Goal: Transaction & Acquisition: Purchase product/service

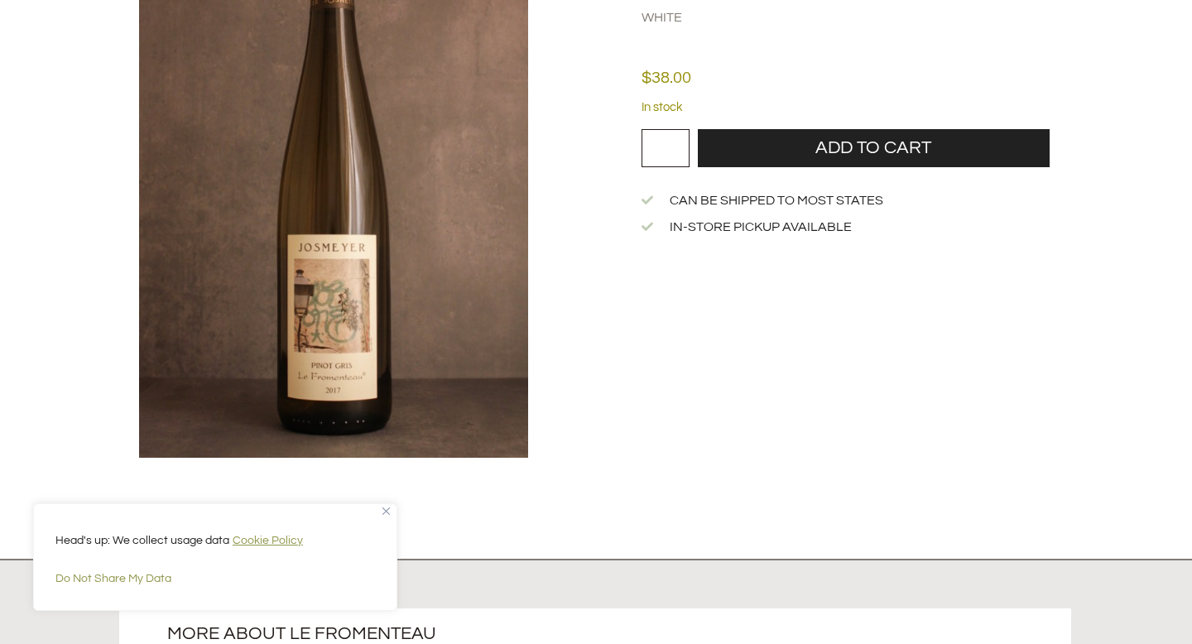
scroll to position [215, 0]
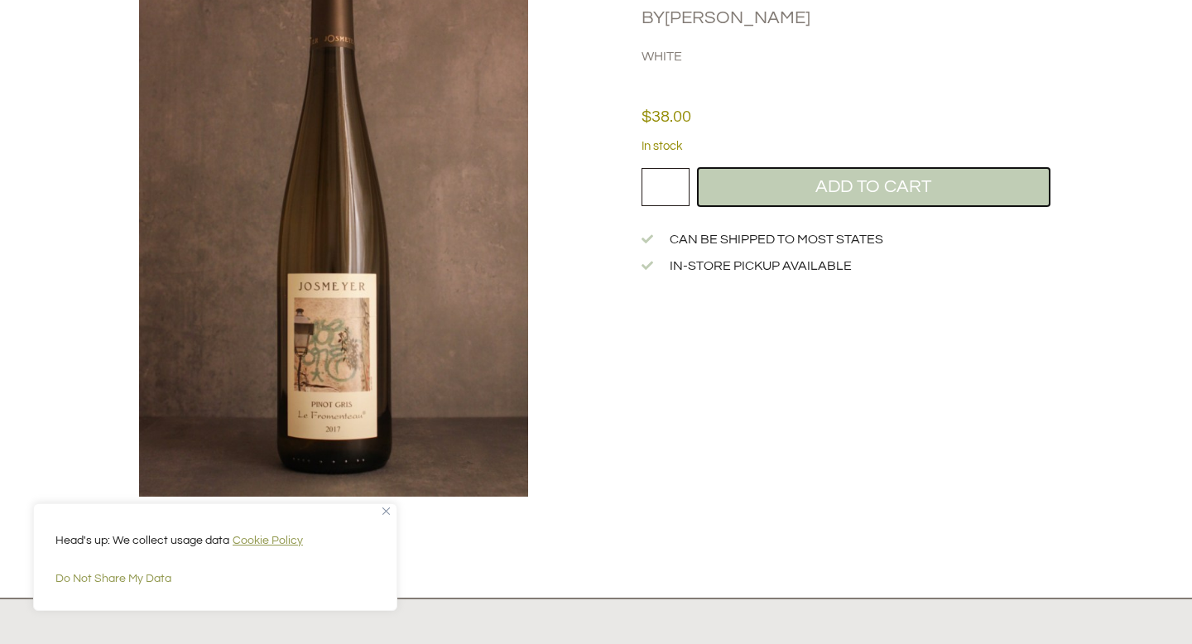
click at [782, 190] on button "Add to cart" at bounding box center [874, 187] width 352 height 38
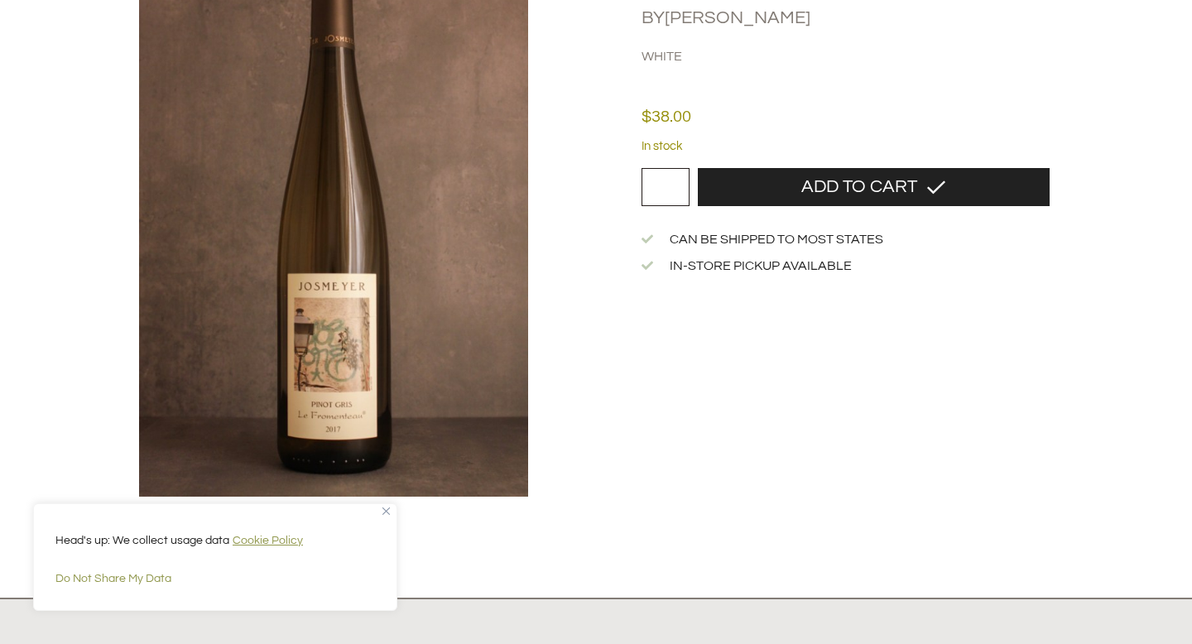
click at [382, 512] on img "Close" at bounding box center [385, 510] width 7 height 7
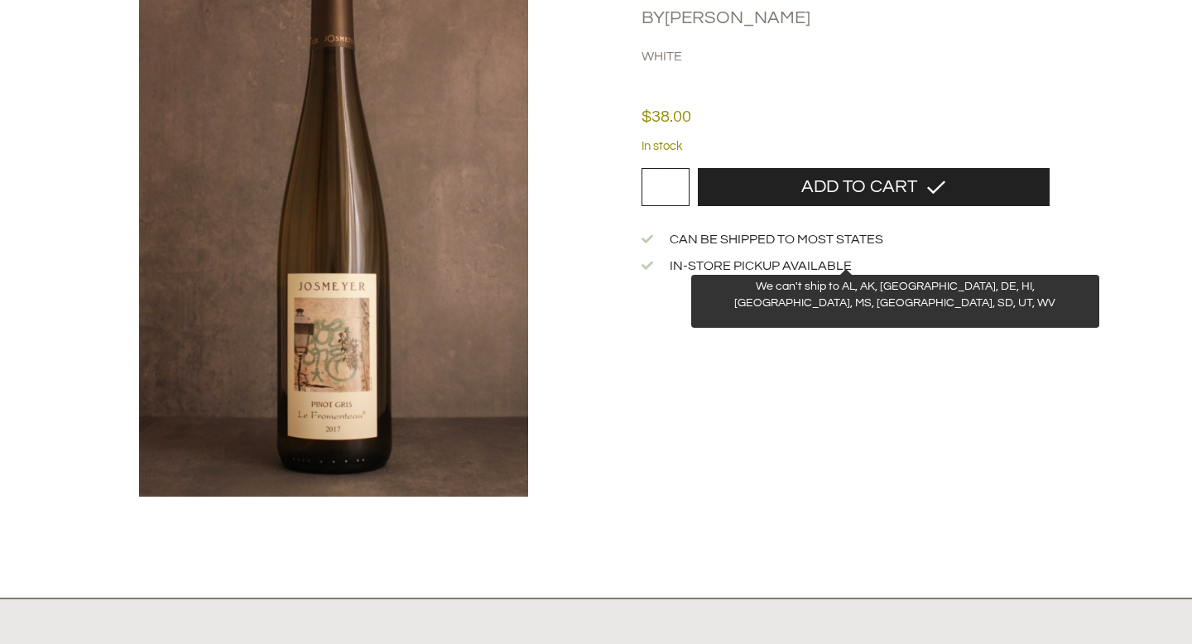
scroll to position [0, 0]
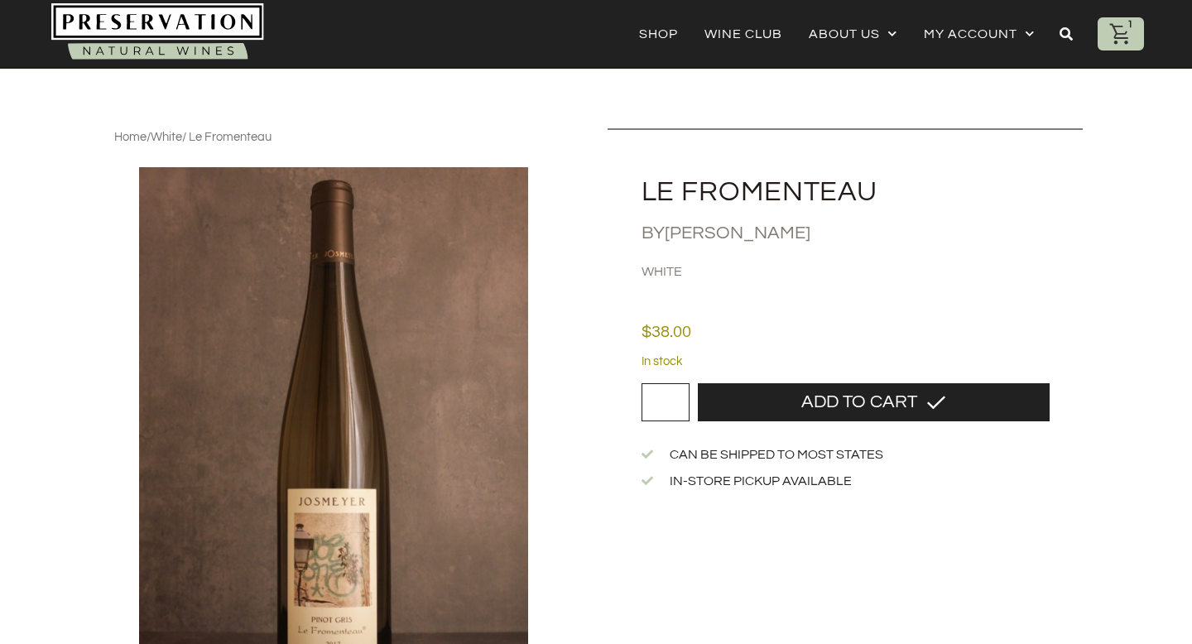
click at [1127, 36] on icon at bounding box center [1120, 34] width 25 height 25
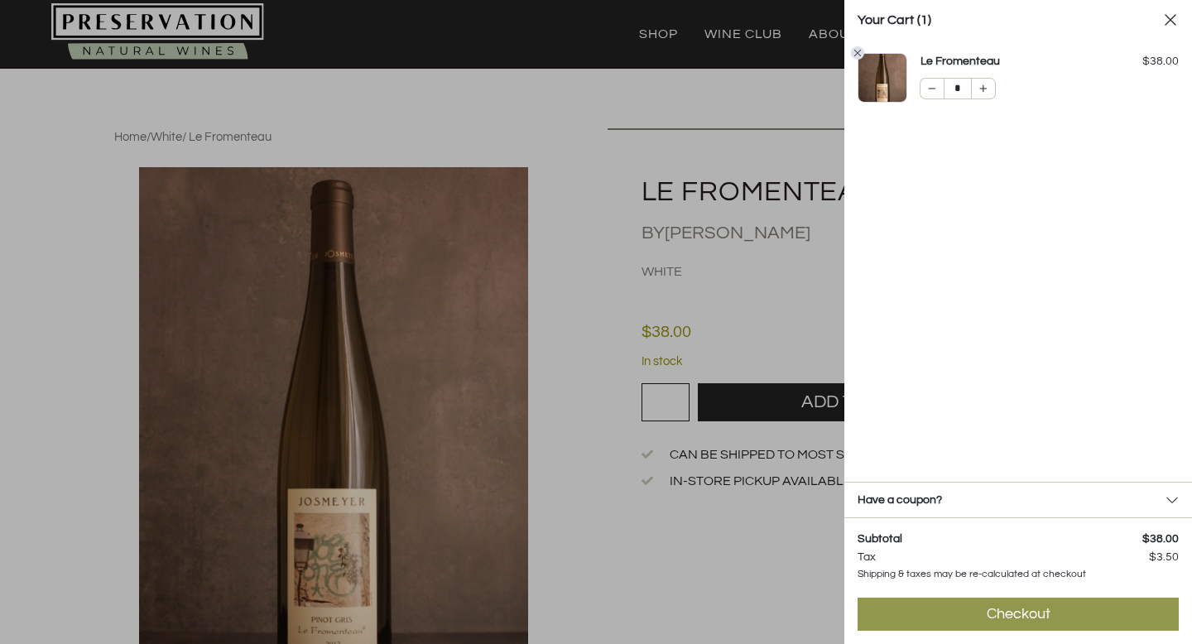
click at [1029, 506] on div "Have a coupon? Apply" at bounding box center [1018, 500] width 348 height 36
click at [1029, 506] on div "Have a coupon?" at bounding box center [1017, 499] width 321 height 15
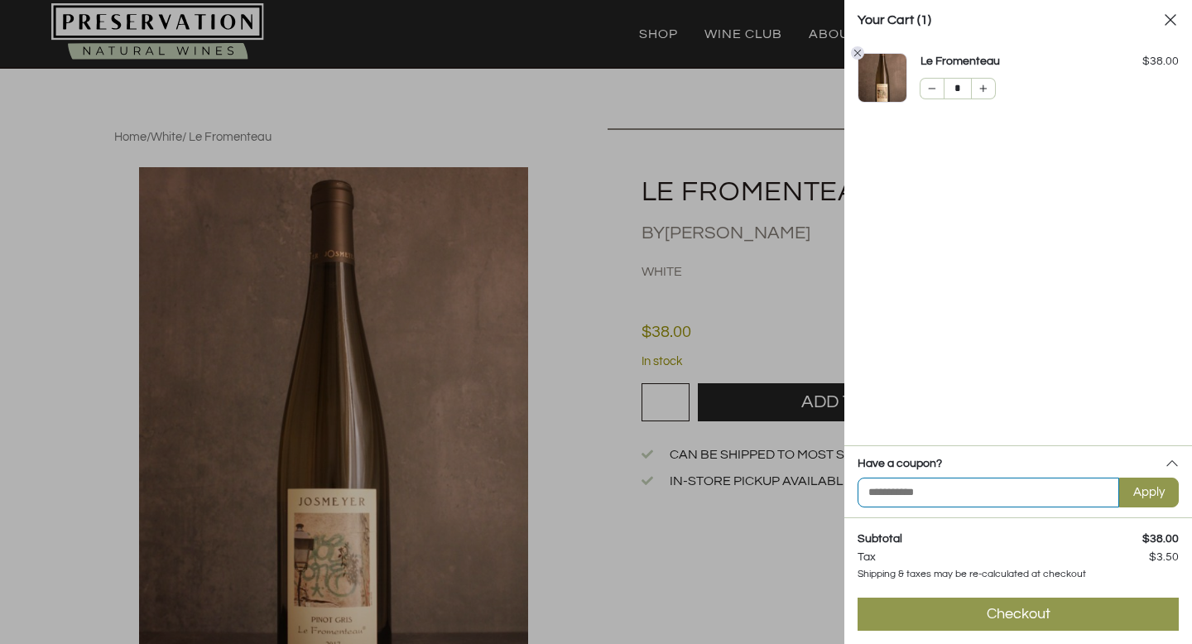
click at [1029, 506] on input "Coupon Code" at bounding box center [987, 492] width 261 height 30
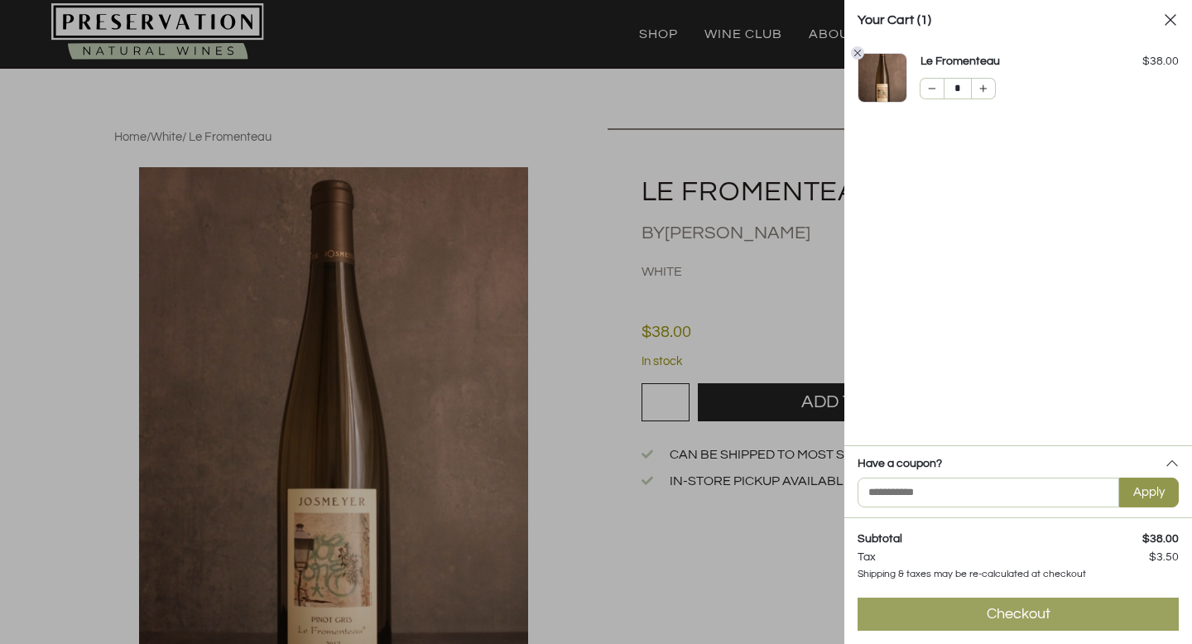
click at [976, 614] on link "Checkout $ 41.50" at bounding box center [1017, 613] width 321 height 33
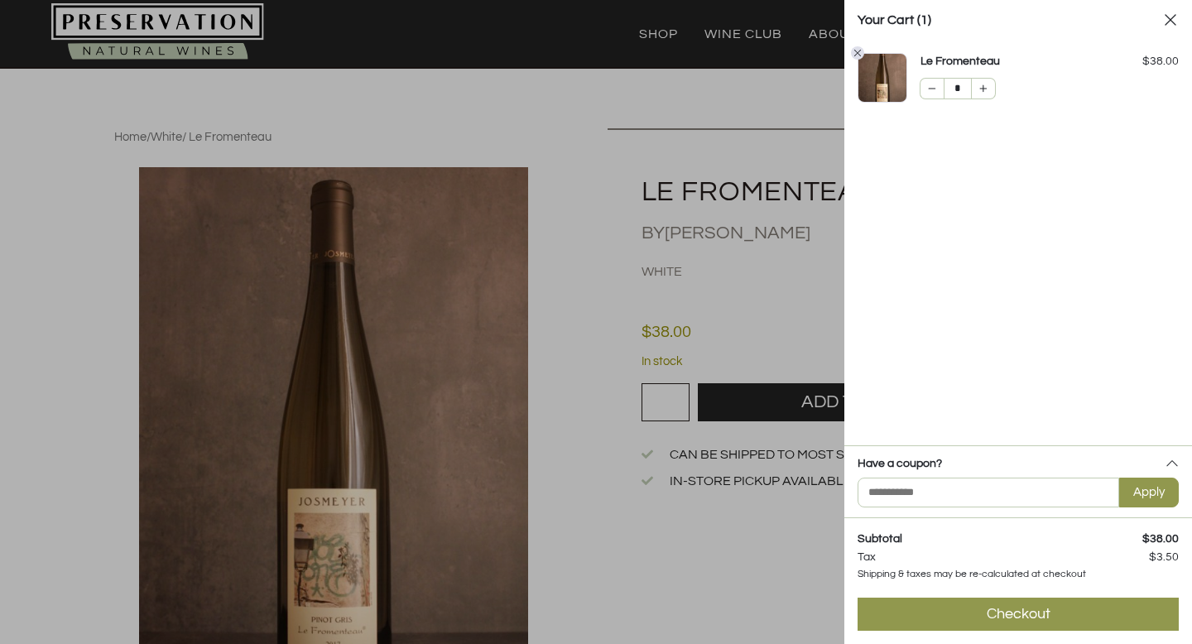
click at [1171, 20] on icon at bounding box center [1169, 19] width 11 height 11
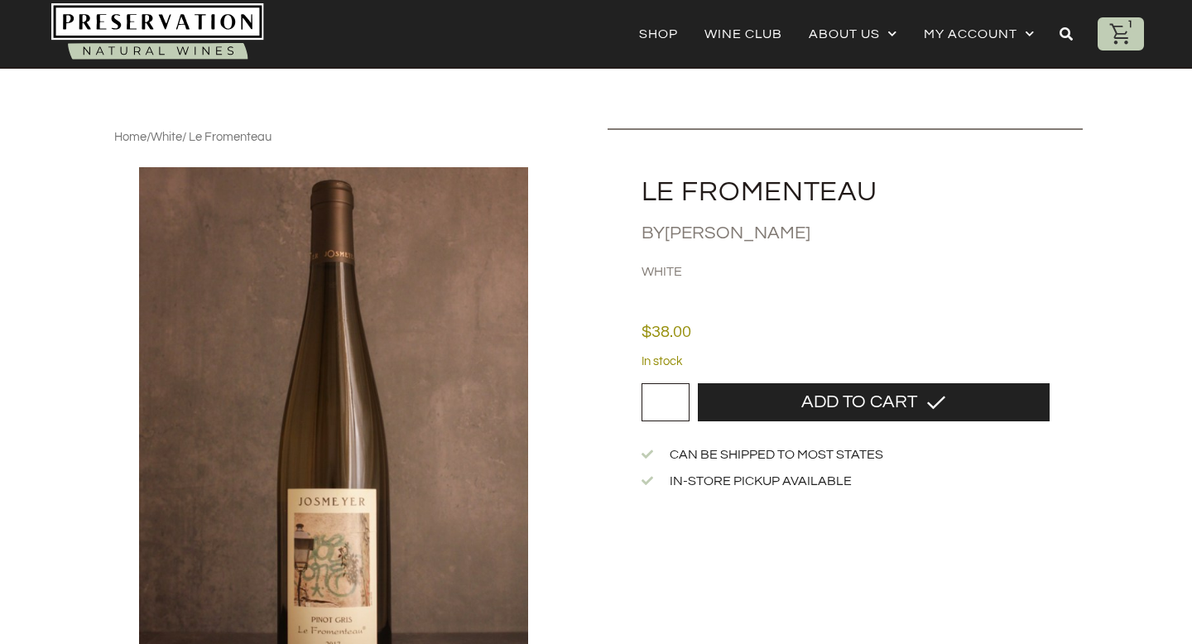
click at [749, 242] on link "[PERSON_NAME]" at bounding box center [738, 232] width 146 height 19
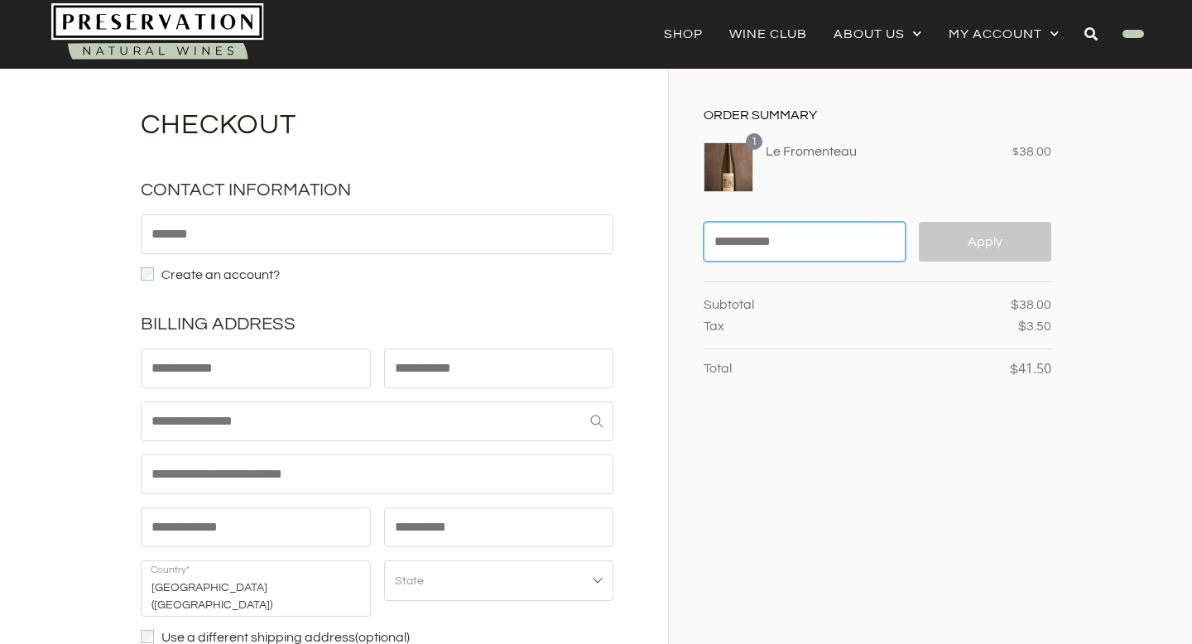
click at [813, 238] on input "Coupon code" at bounding box center [804, 242] width 202 height 40
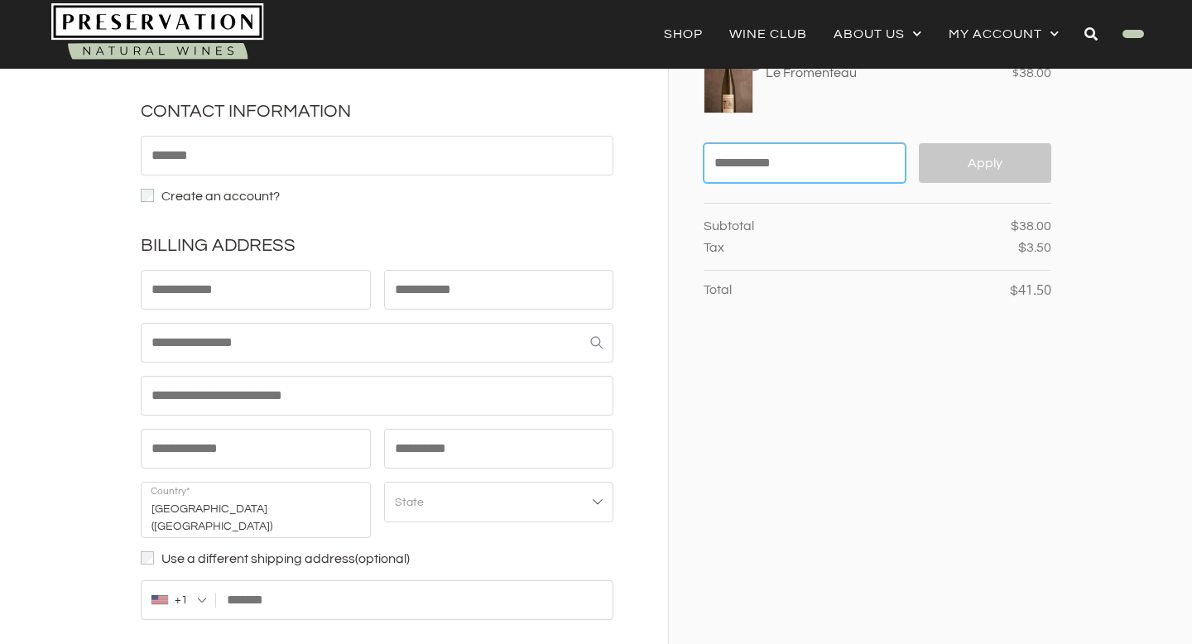
scroll to position [77, 0]
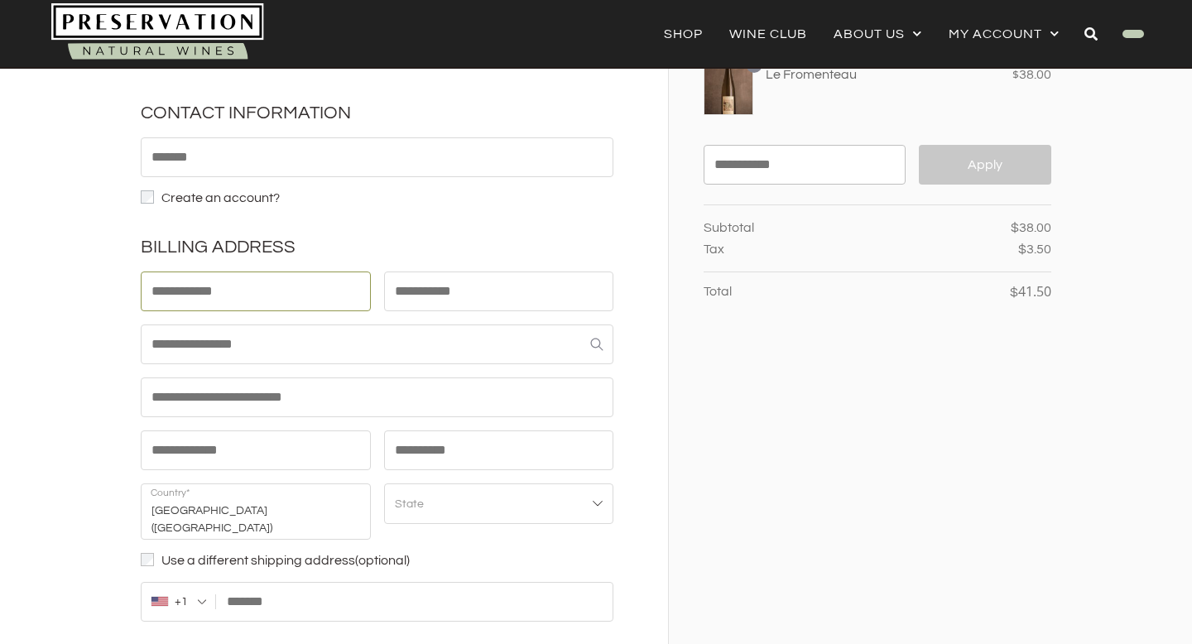
click at [300, 295] on input "First name *" at bounding box center [256, 291] width 230 height 40
type input "********"
type input "**********"
type input "**"
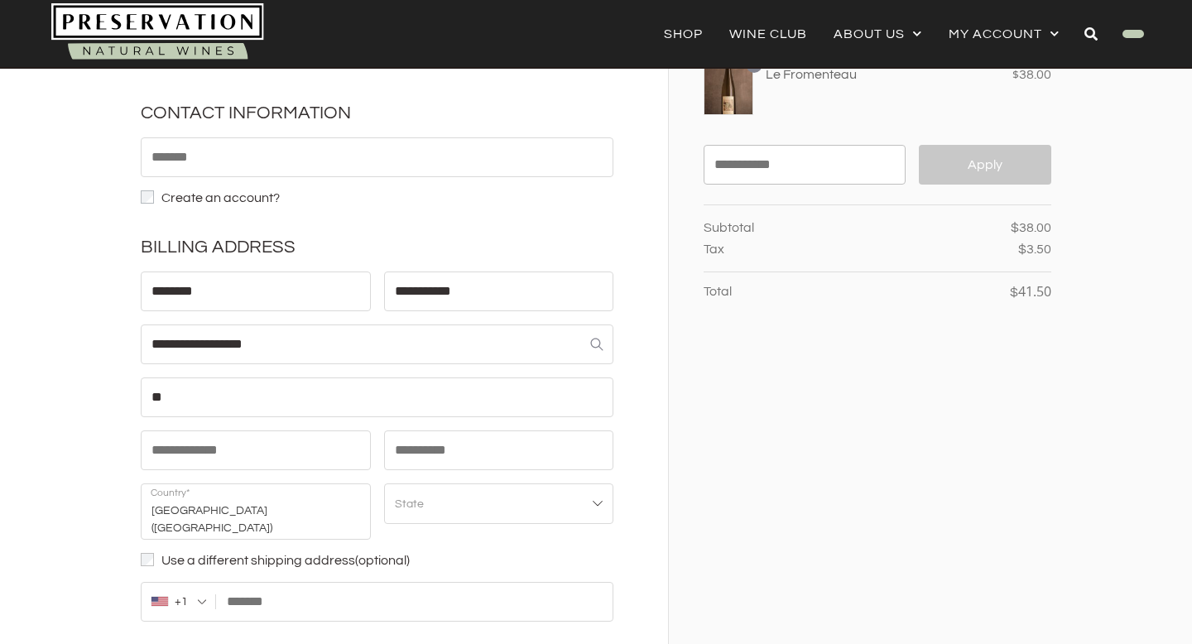
type input "*********"
type input "*****"
select select "**"
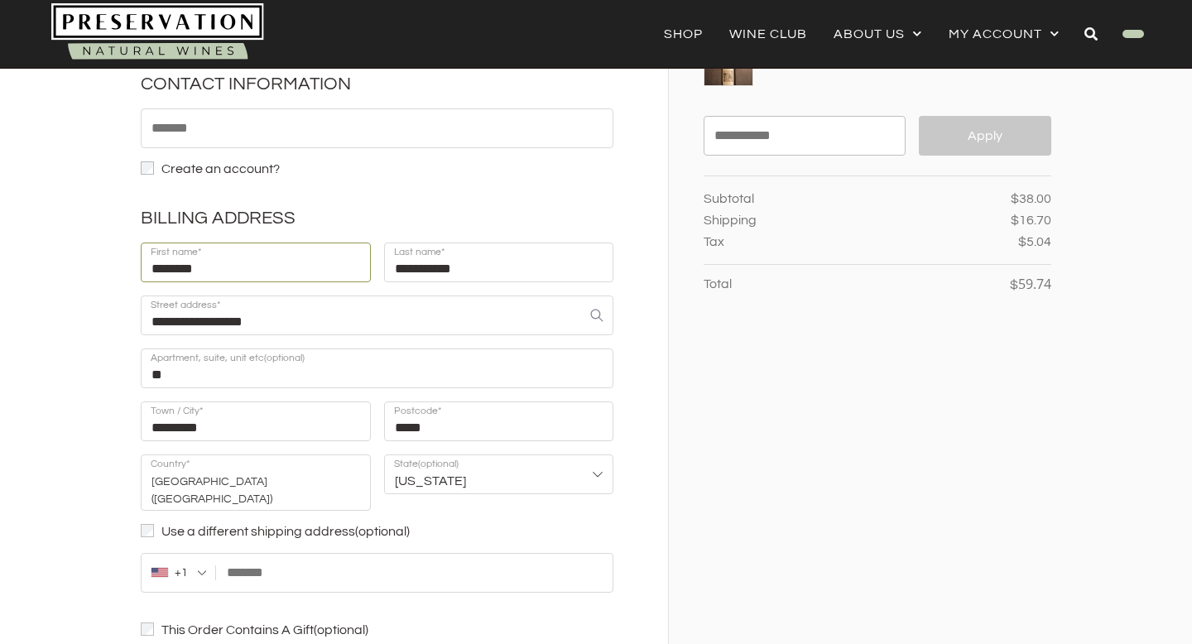
scroll to position [0, 0]
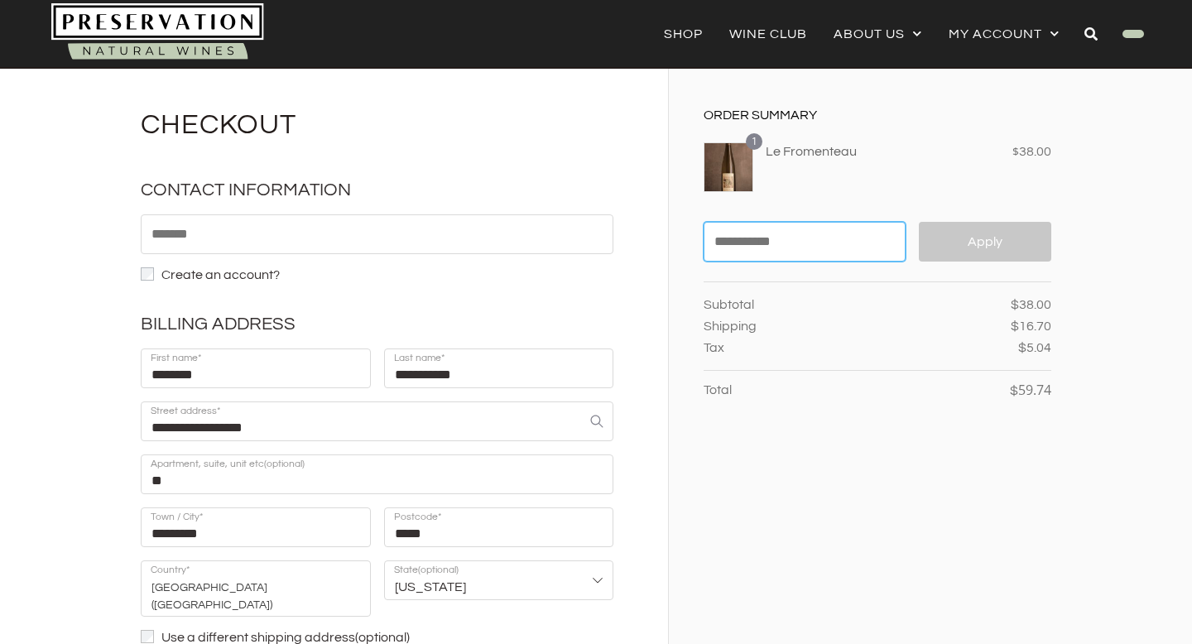
click at [768, 241] on input "Coupon code" at bounding box center [804, 242] width 202 height 40
click at [827, 252] on input "Coupon code" at bounding box center [804, 242] width 202 height 40
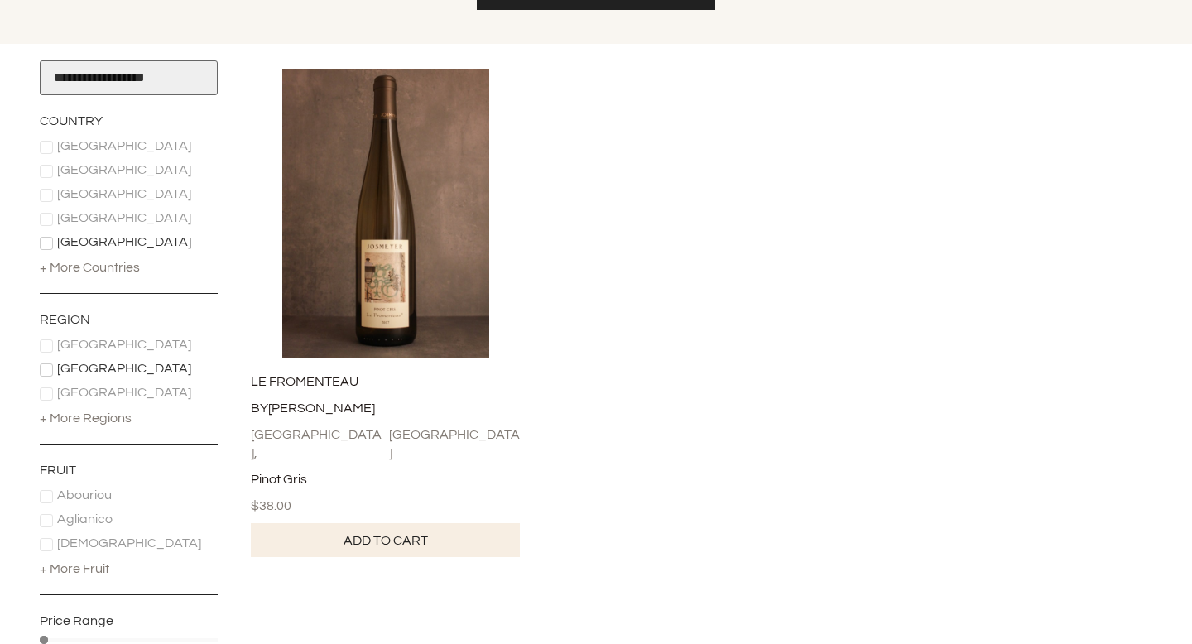
scroll to position [304, 0]
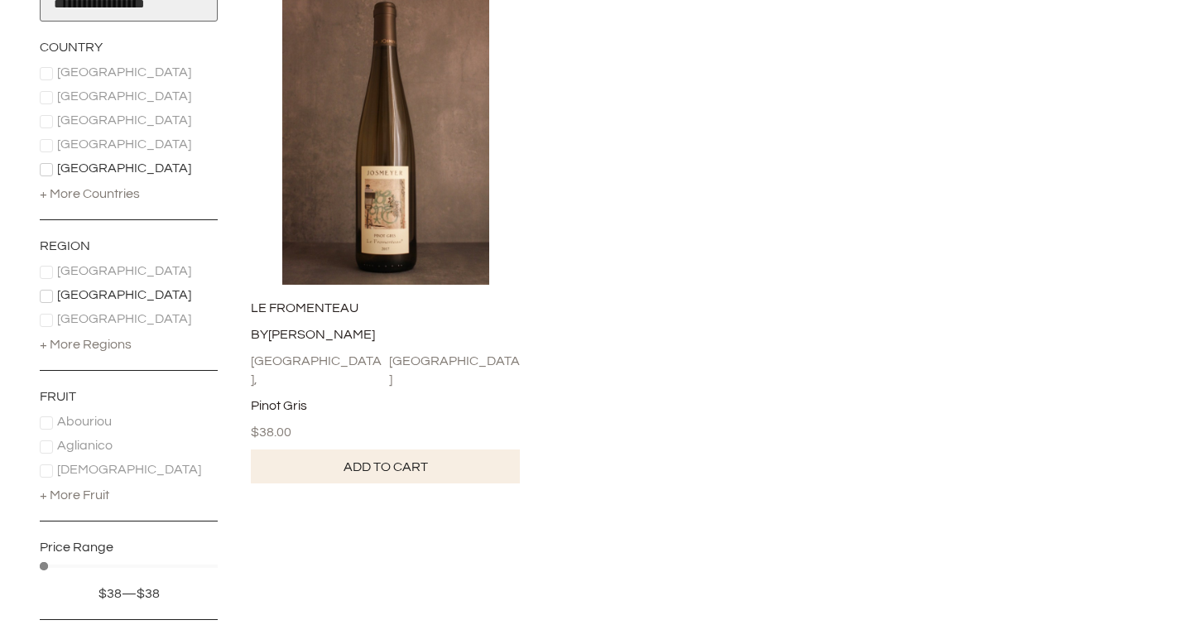
click at [451, 458] on link "Add to cart" at bounding box center [385, 466] width 269 height 35
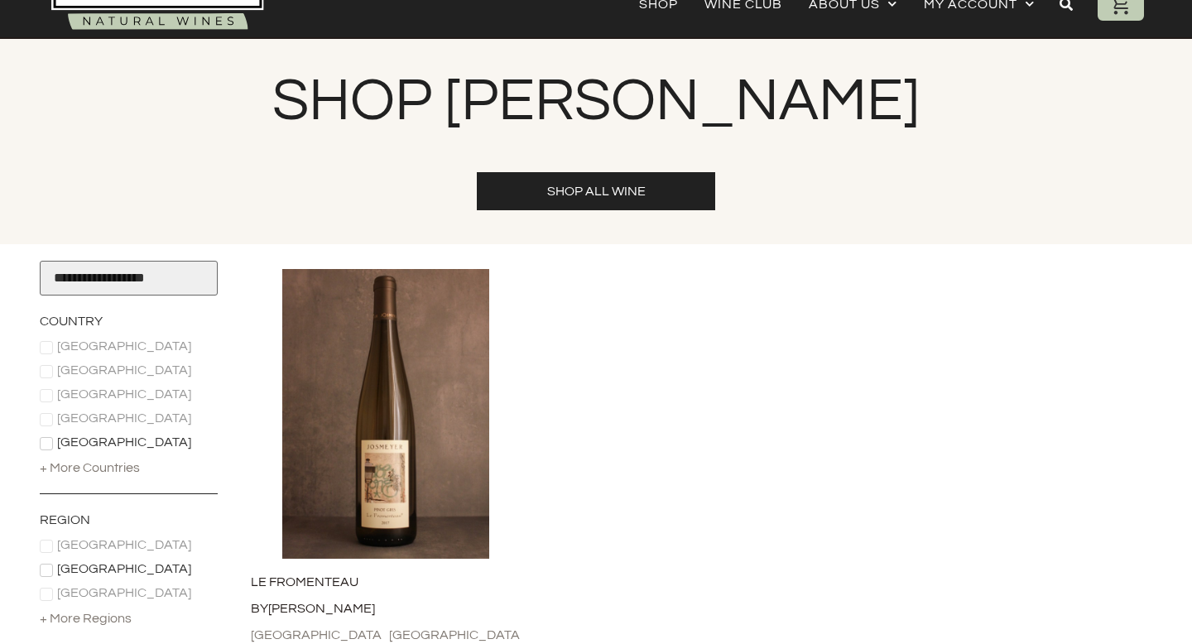
scroll to position [0, 0]
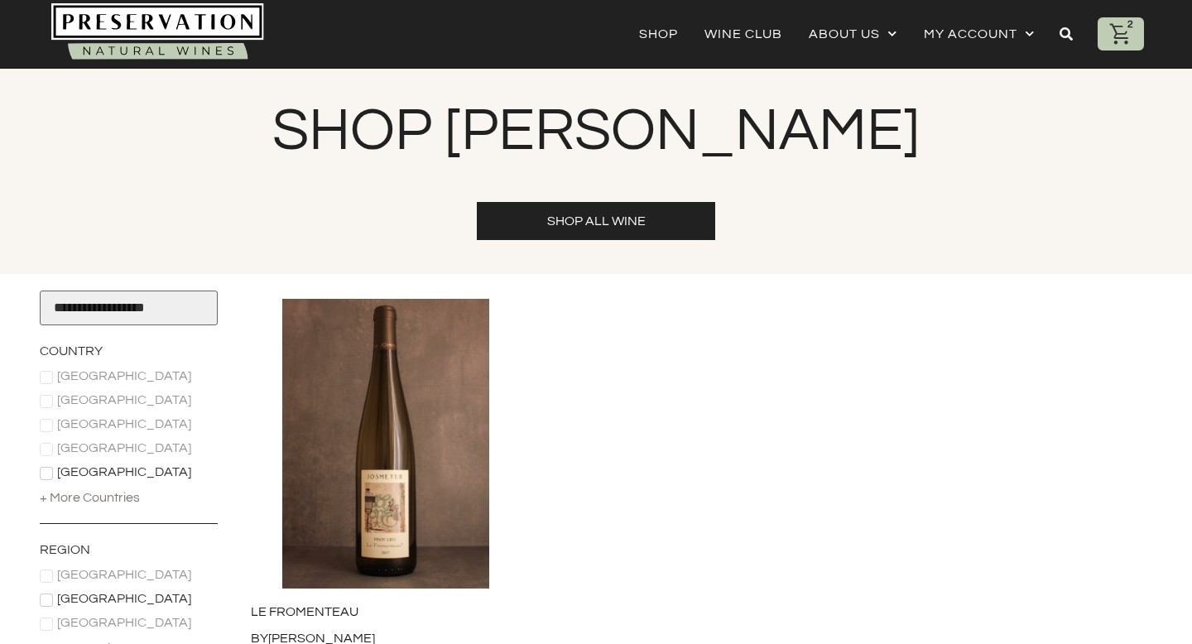
click at [1135, 37] on div "2" at bounding box center [1120, 33] width 46 height 33
click at [1117, 30] on icon at bounding box center [1120, 34] width 25 height 25
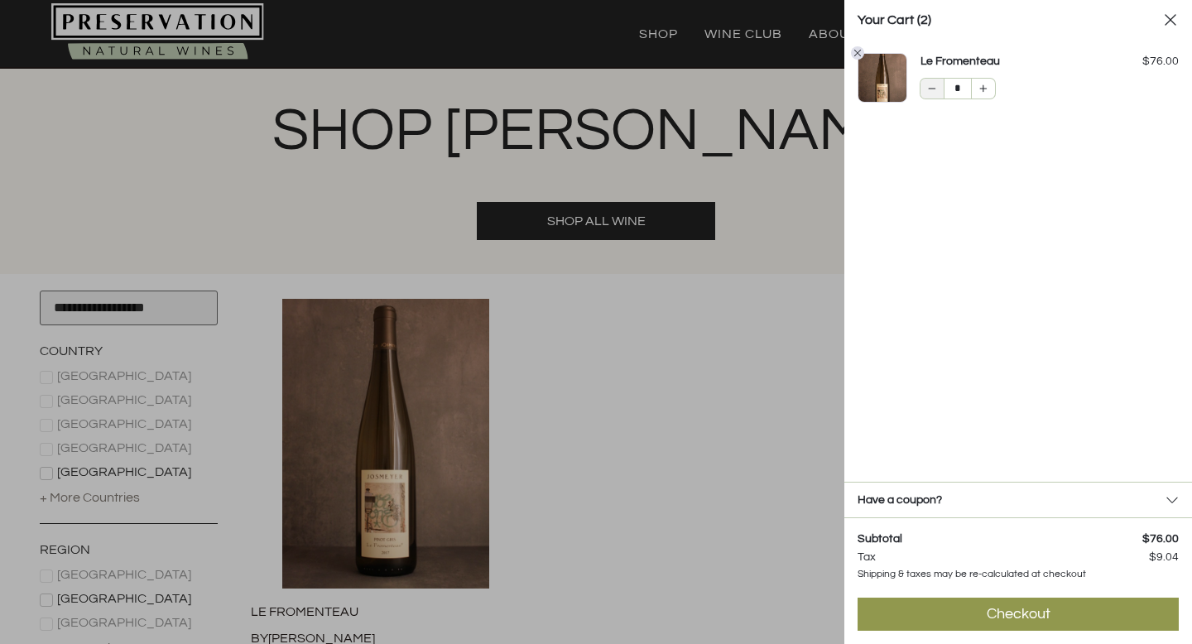
click at [935, 96] on div at bounding box center [931, 89] width 23 height 20
click at [1114, 502] on div "Have a coupon?" at bounding box center [1017, 499] width 321 height 15
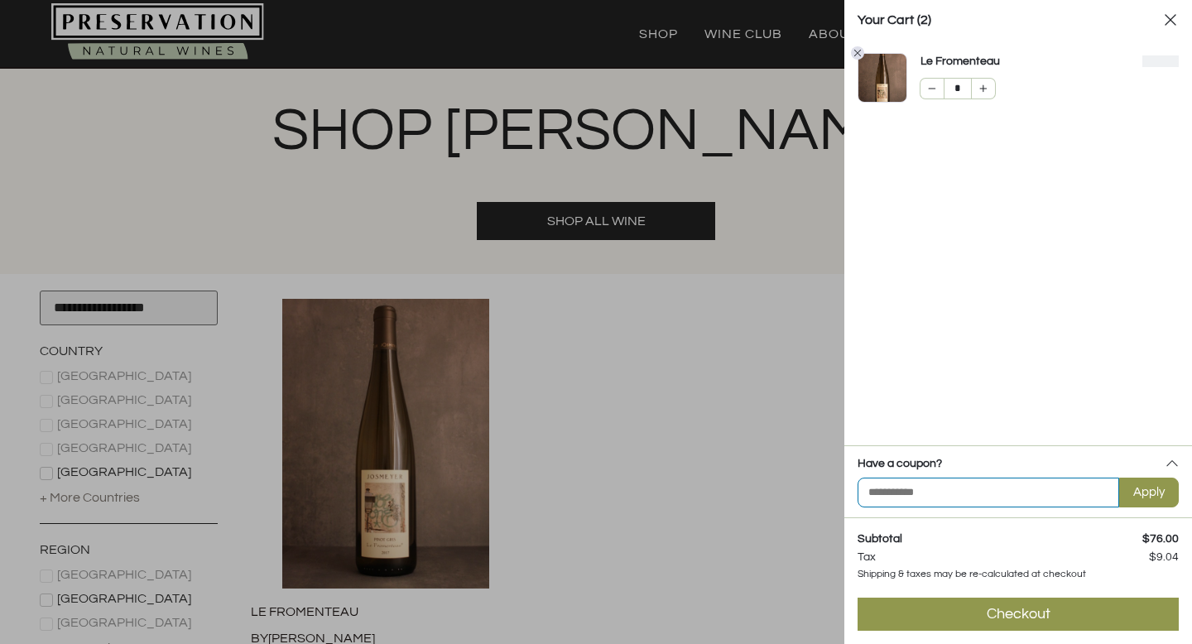
click at [1086, 499] on input "Coupon Code" at bounding box center [987, 492] width 261 height 30
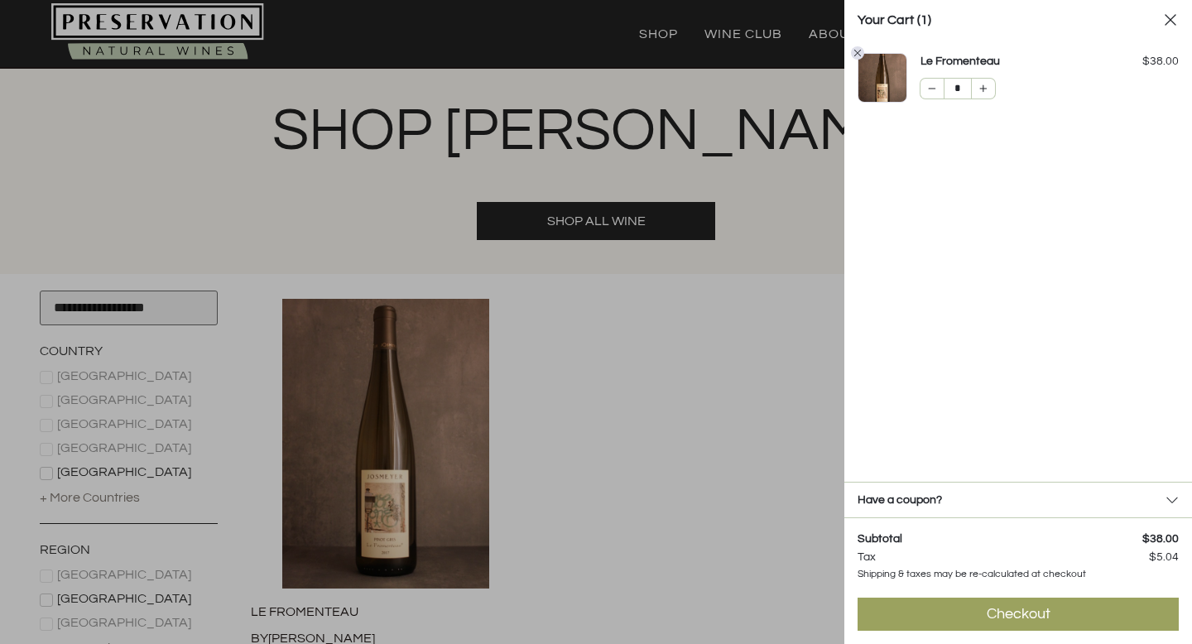
click at [989, 606] on div "Checkout" at bounding box center [1018, 614] width 64 height 20
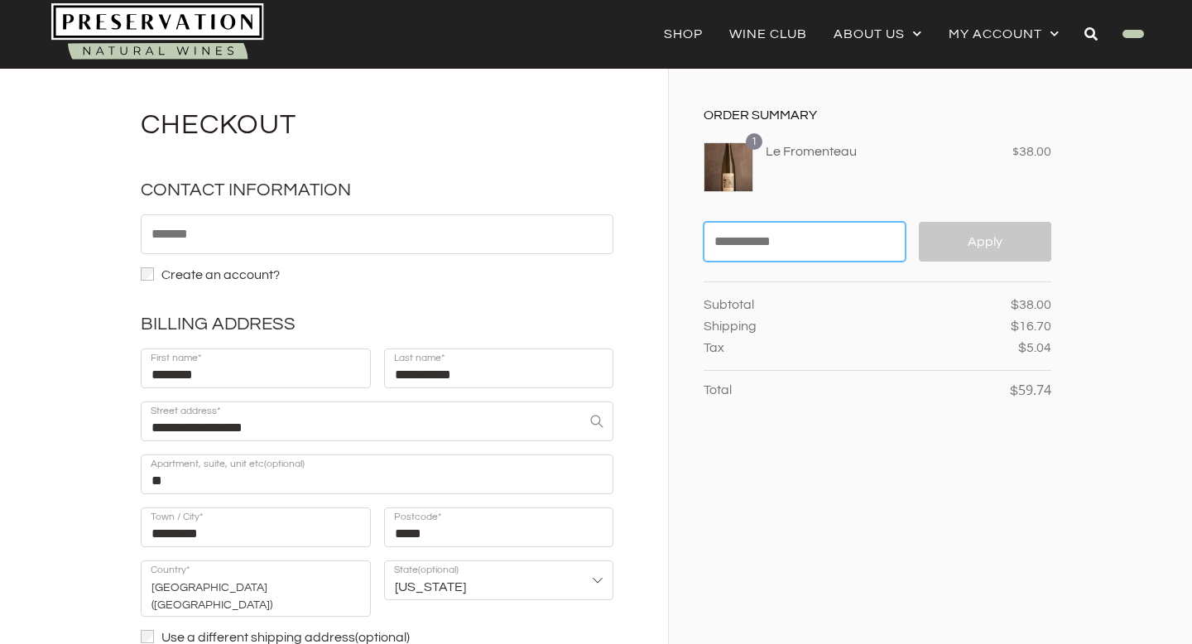
click at [815, 254] on input "Coupon code" at bounding box center [804, 242] width 202 height 40
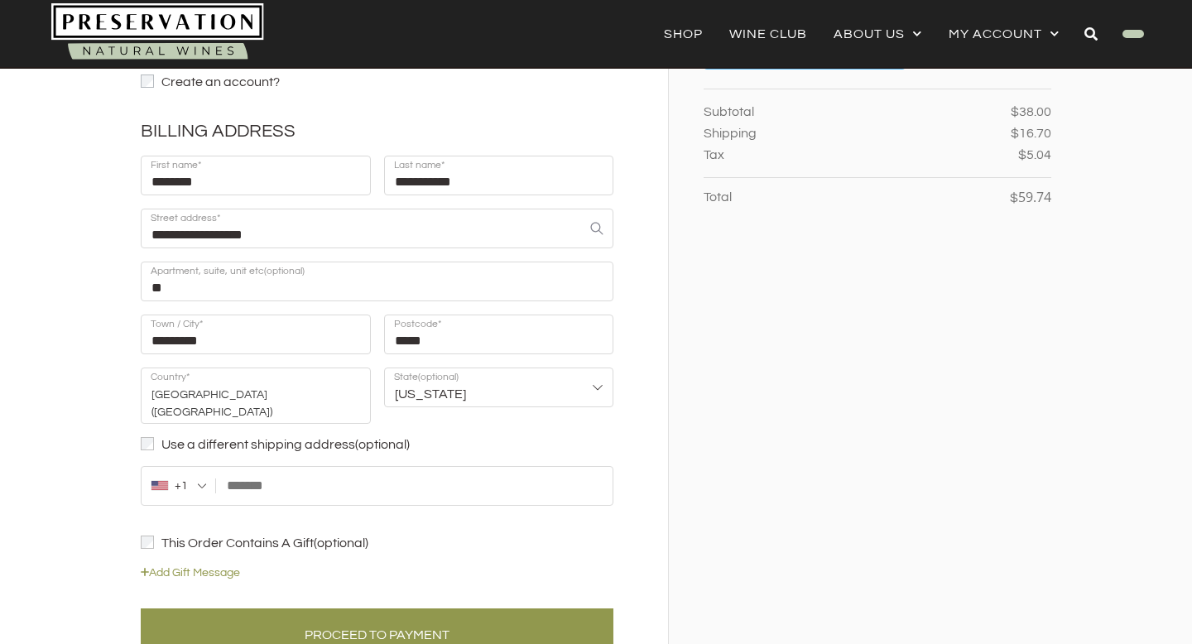
scroll to position [189, 0]
